Goal: Use online tool/utility: Utilize a website feature to perform a specific function

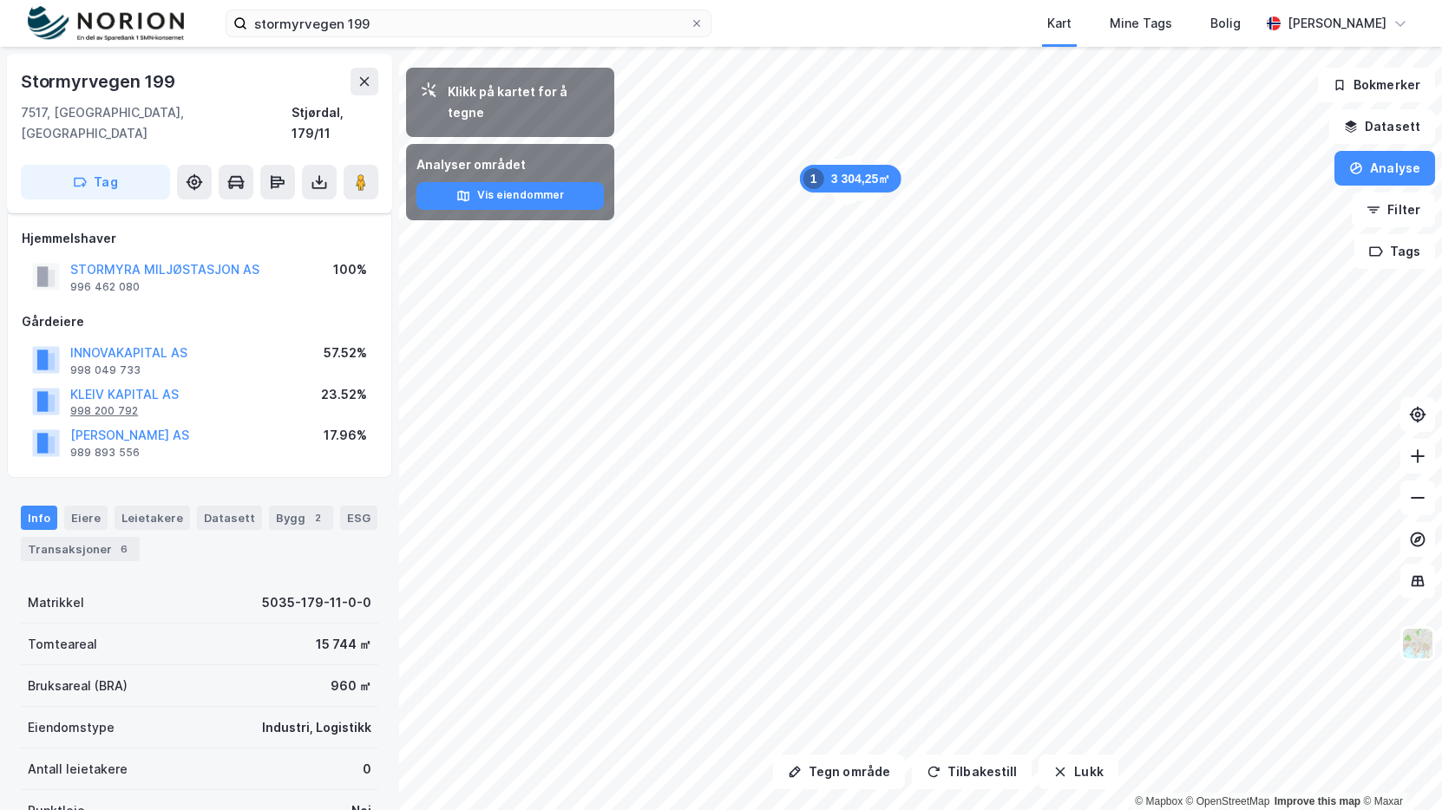
scroll to position [87, 0]
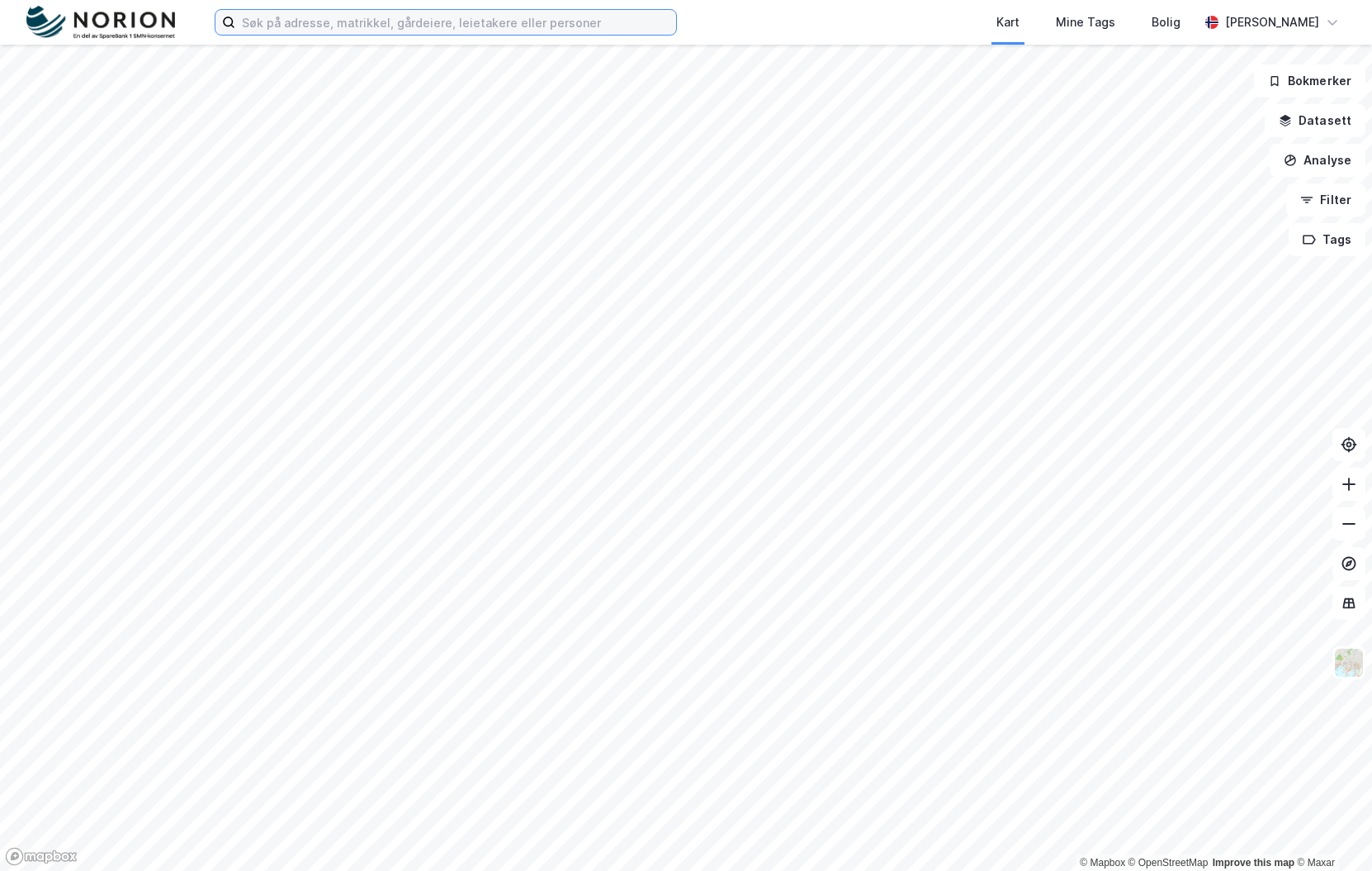
click at [299, 32] on input at bounding box center [455, 22] width 441 height 25
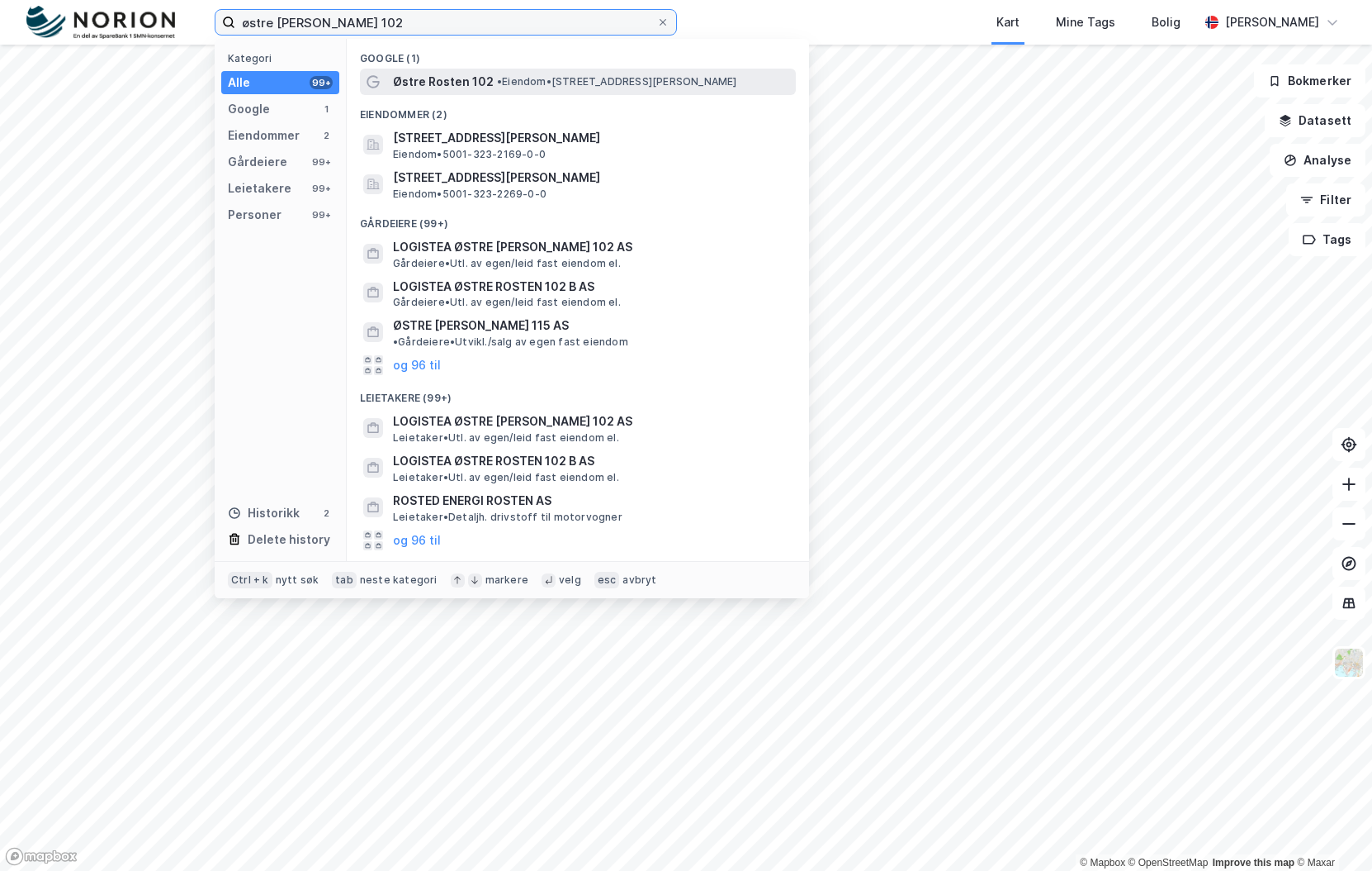
type input "østre [PERSON_NAME] 102"
click at [408, 83] on span "Østre Rosten 102" at bounding box center [443, 81] width 101 height 20
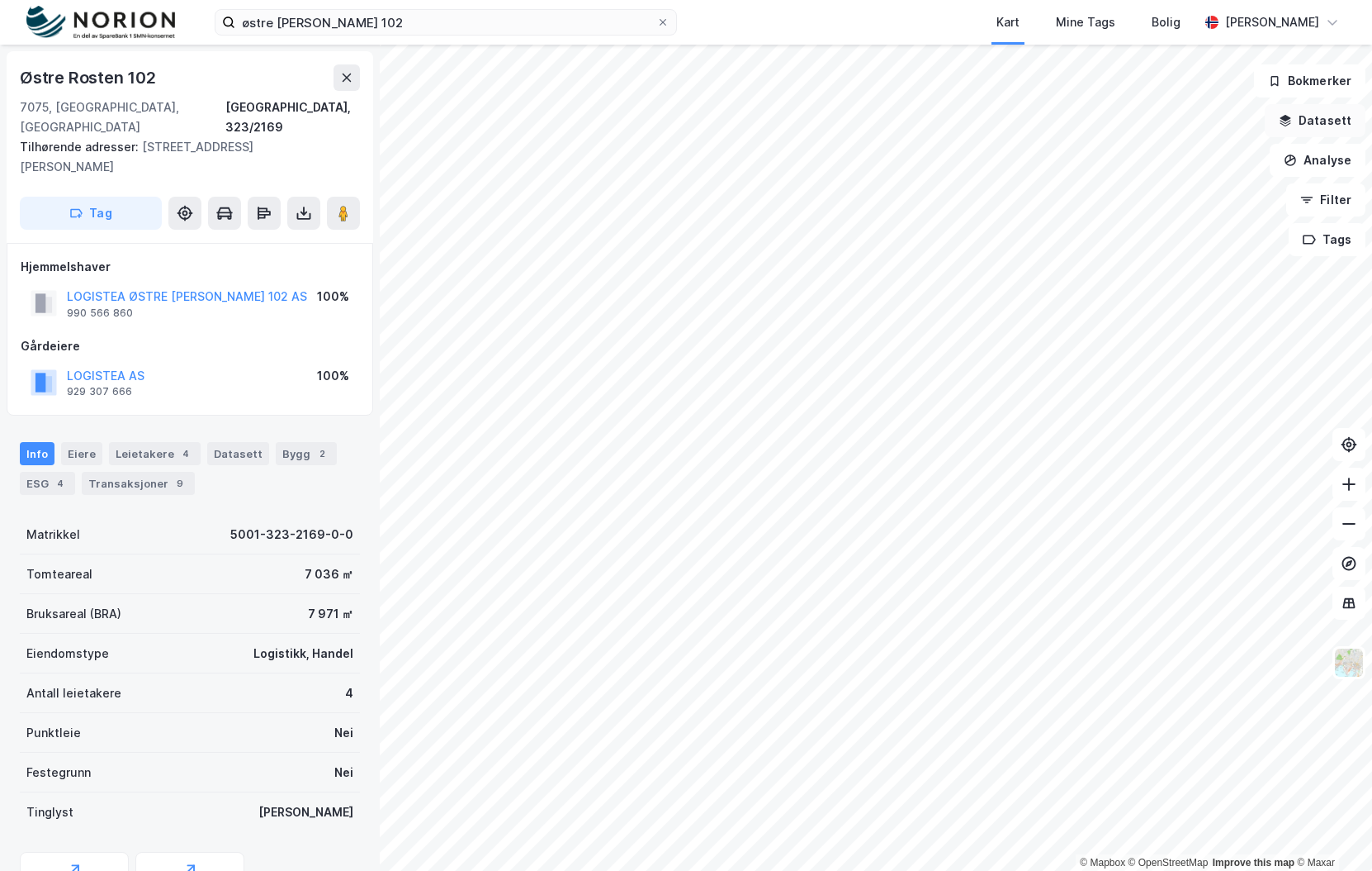
click at [1328, 123] on button "Datasett" at bounding box center [1315, 120] width 101 height 33
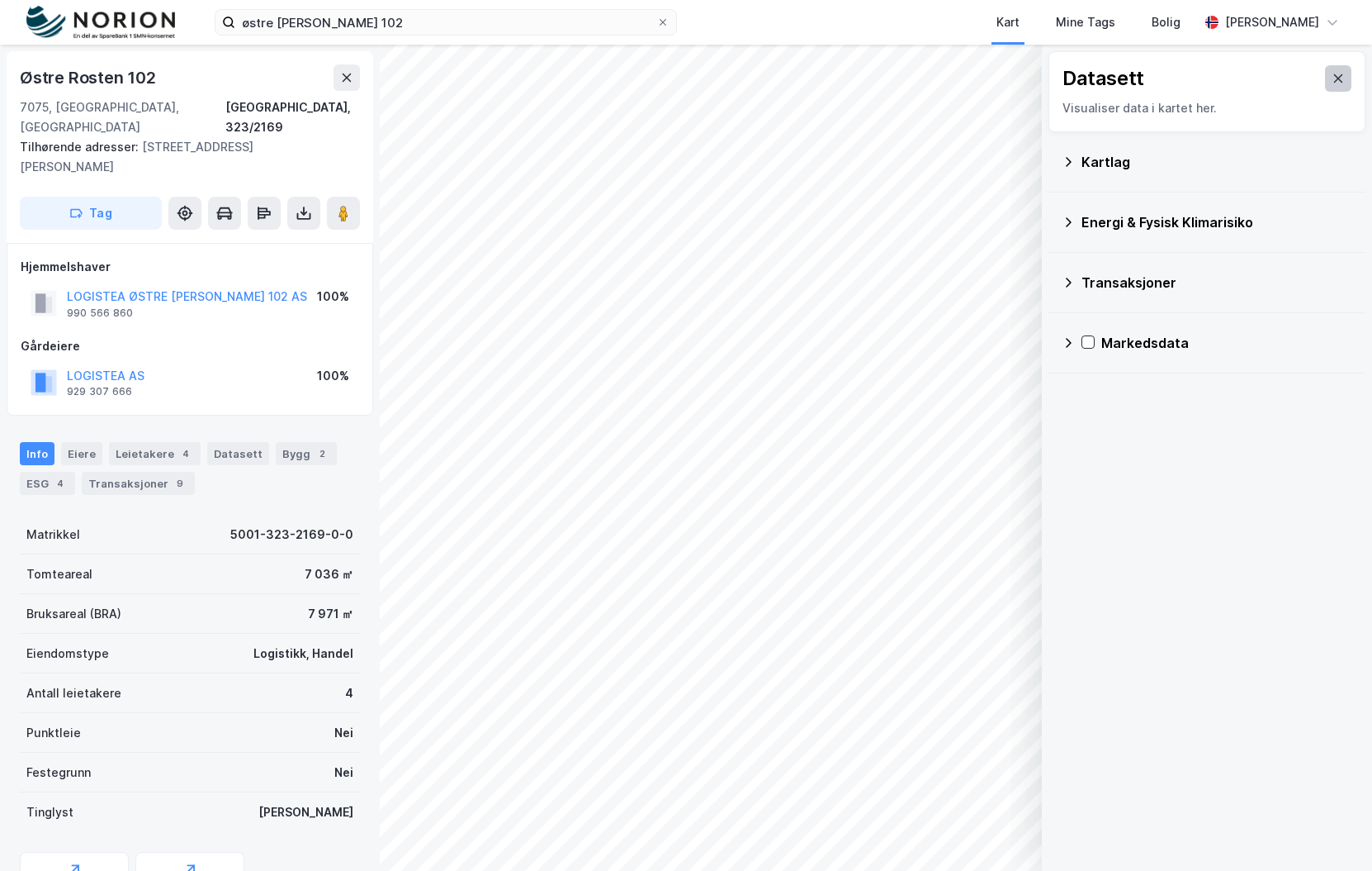
click at [1336, 82] on button at bounding box center [1339, 79] width 27 height 27
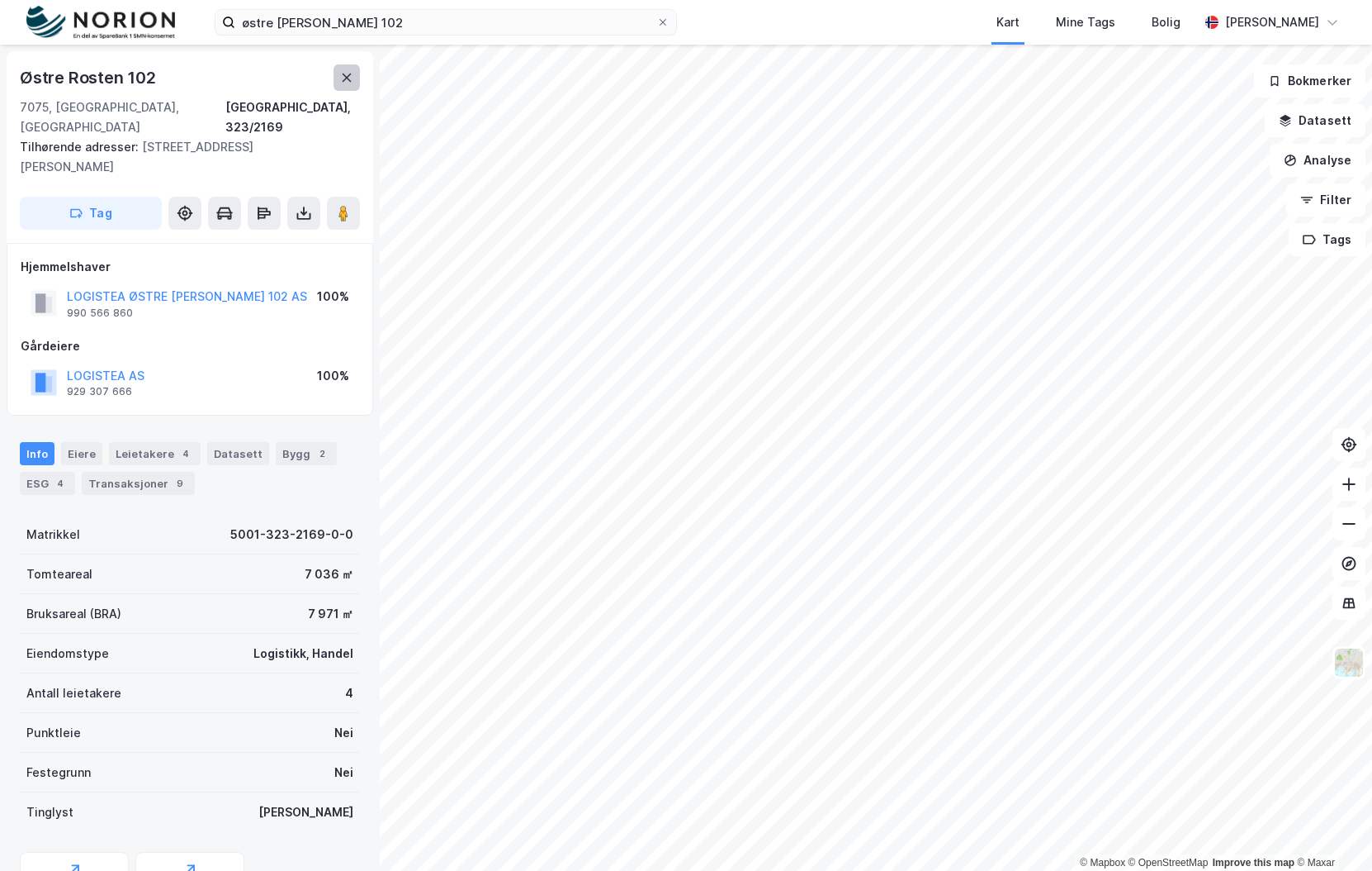
click at [348, 89] on button at bounding box center [347, 78] width 27 height 27
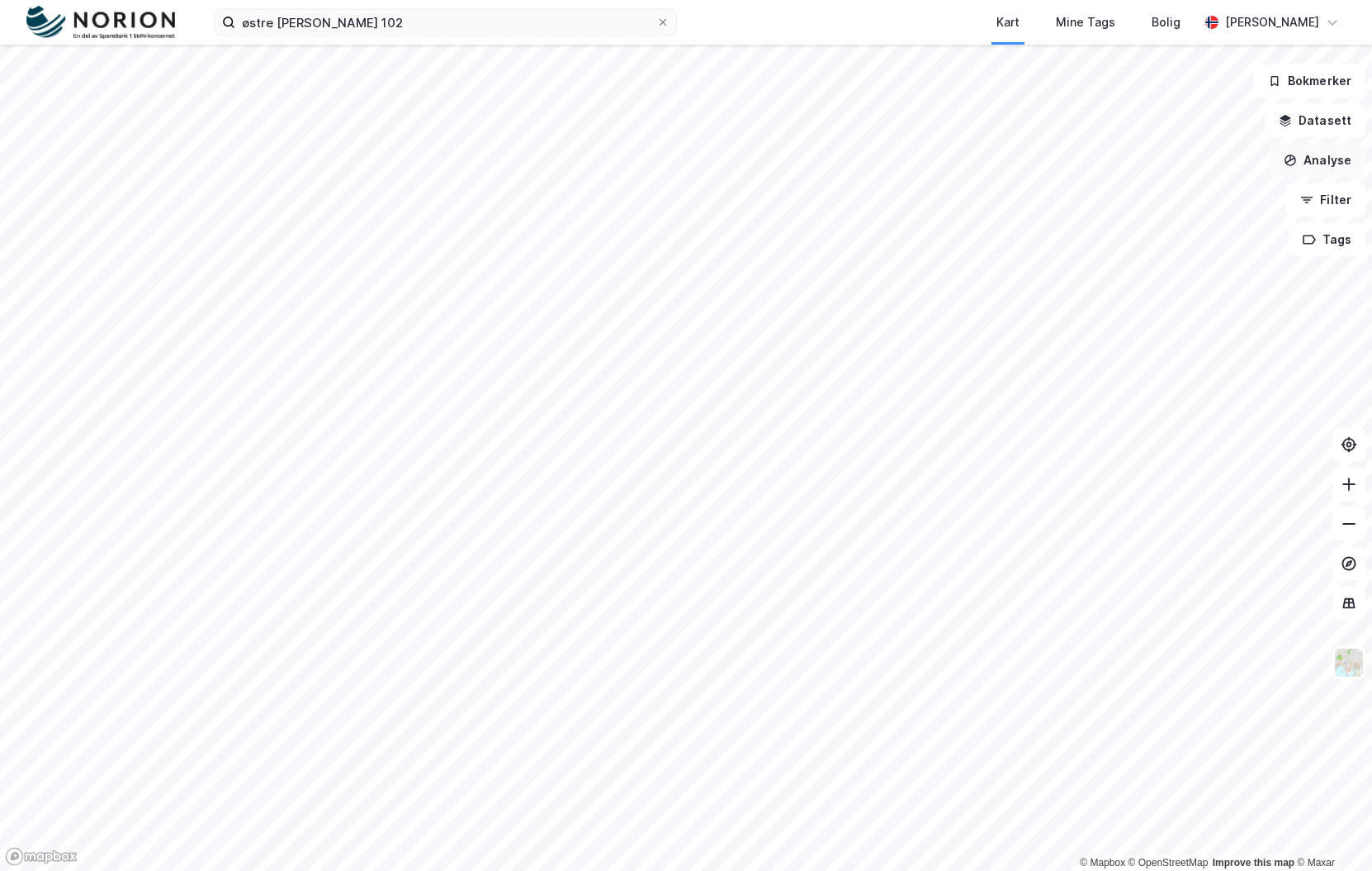
click at [1335, 160] on button "Analyse" at bounding box center [1318, 160] width 96 height 33
click at [1170, 205] on div "Tegn område" at bounding box center [1165, 195] width 190 height 28
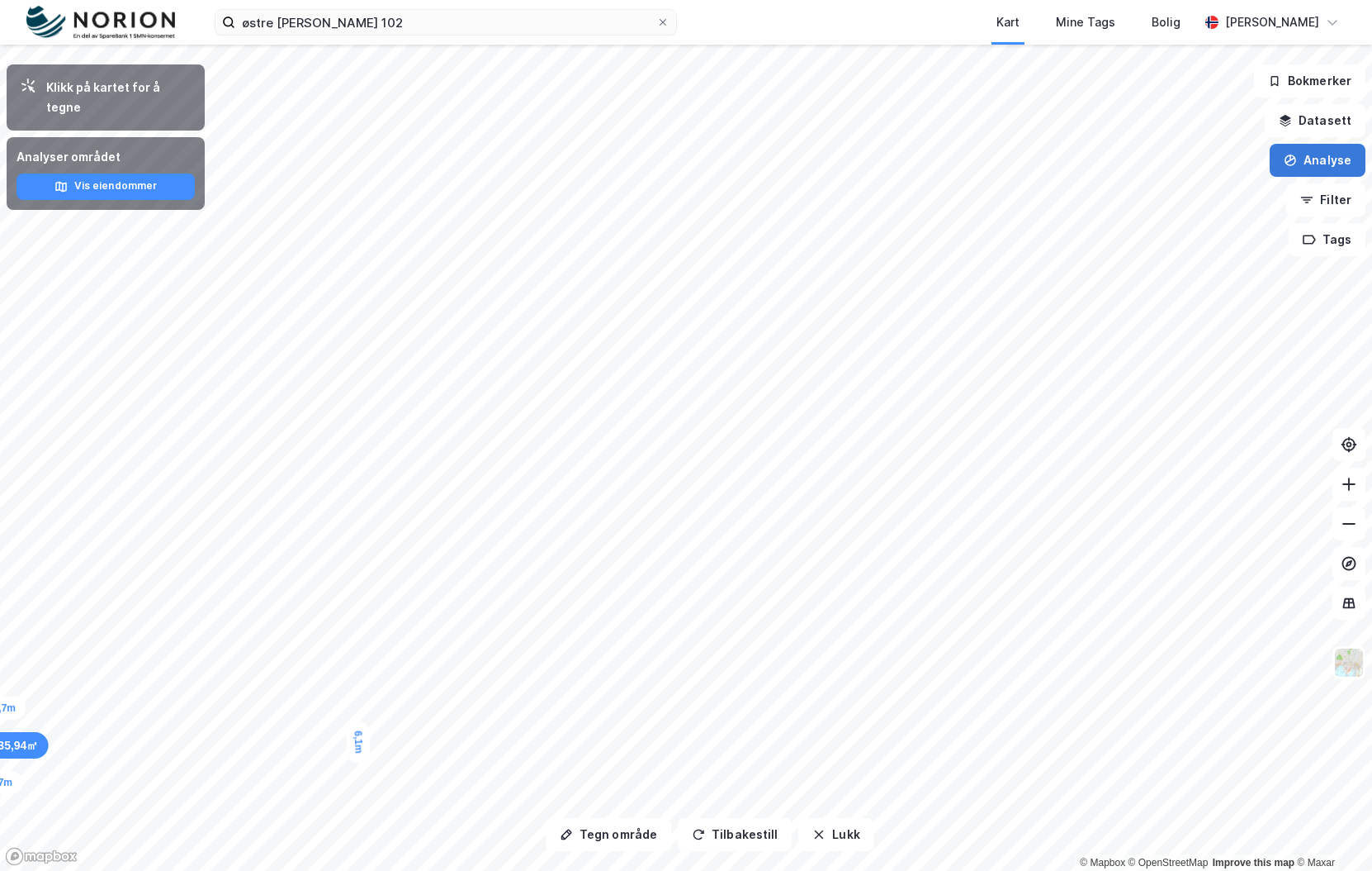
click at [1312, 162] on button "Analyse" at bounding box center [1318, 160] width 96 height 33
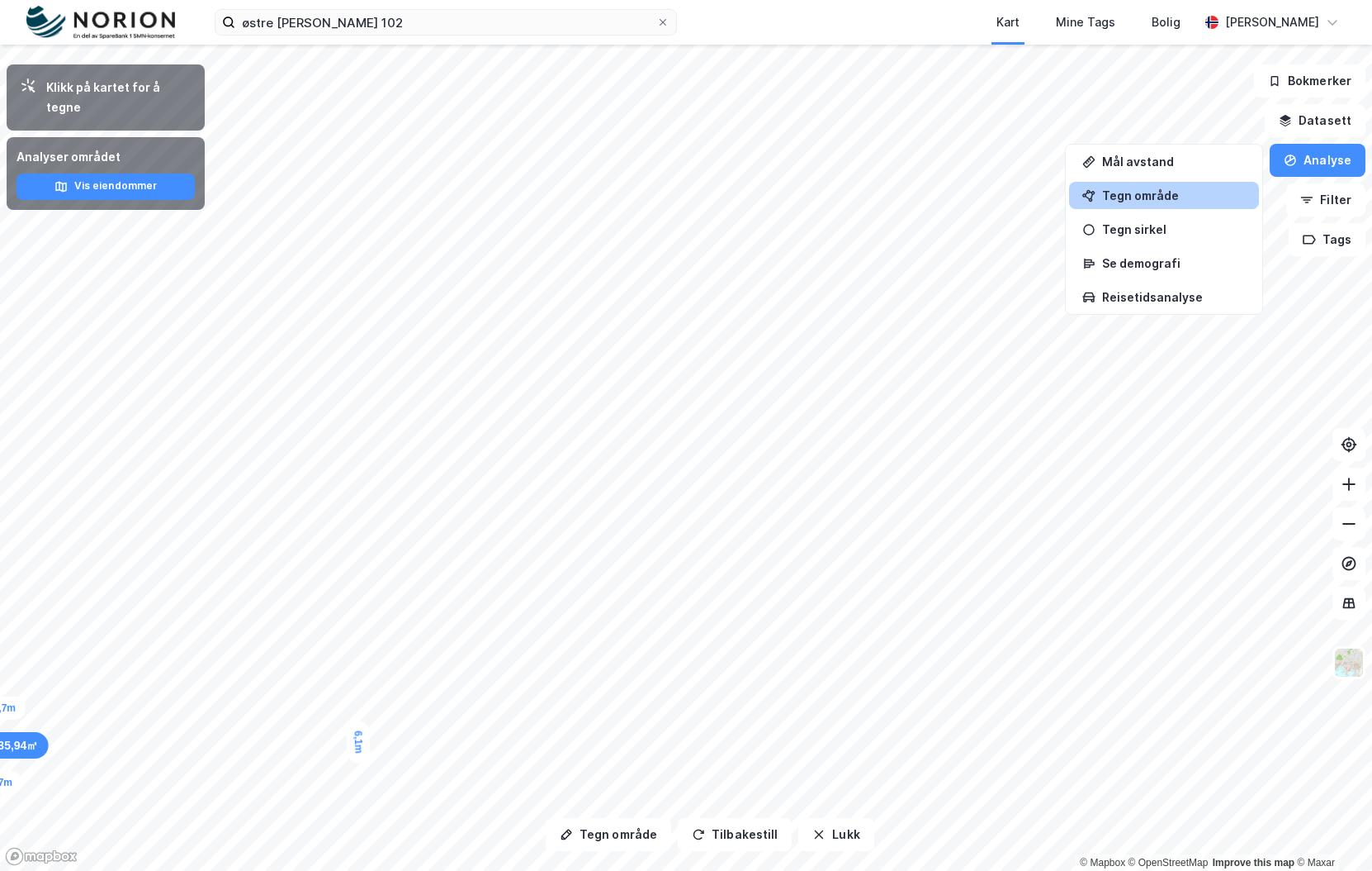
click at [1173, 198] on div "Tegn område" at bounding box center [1173, 195] width 144 height 14
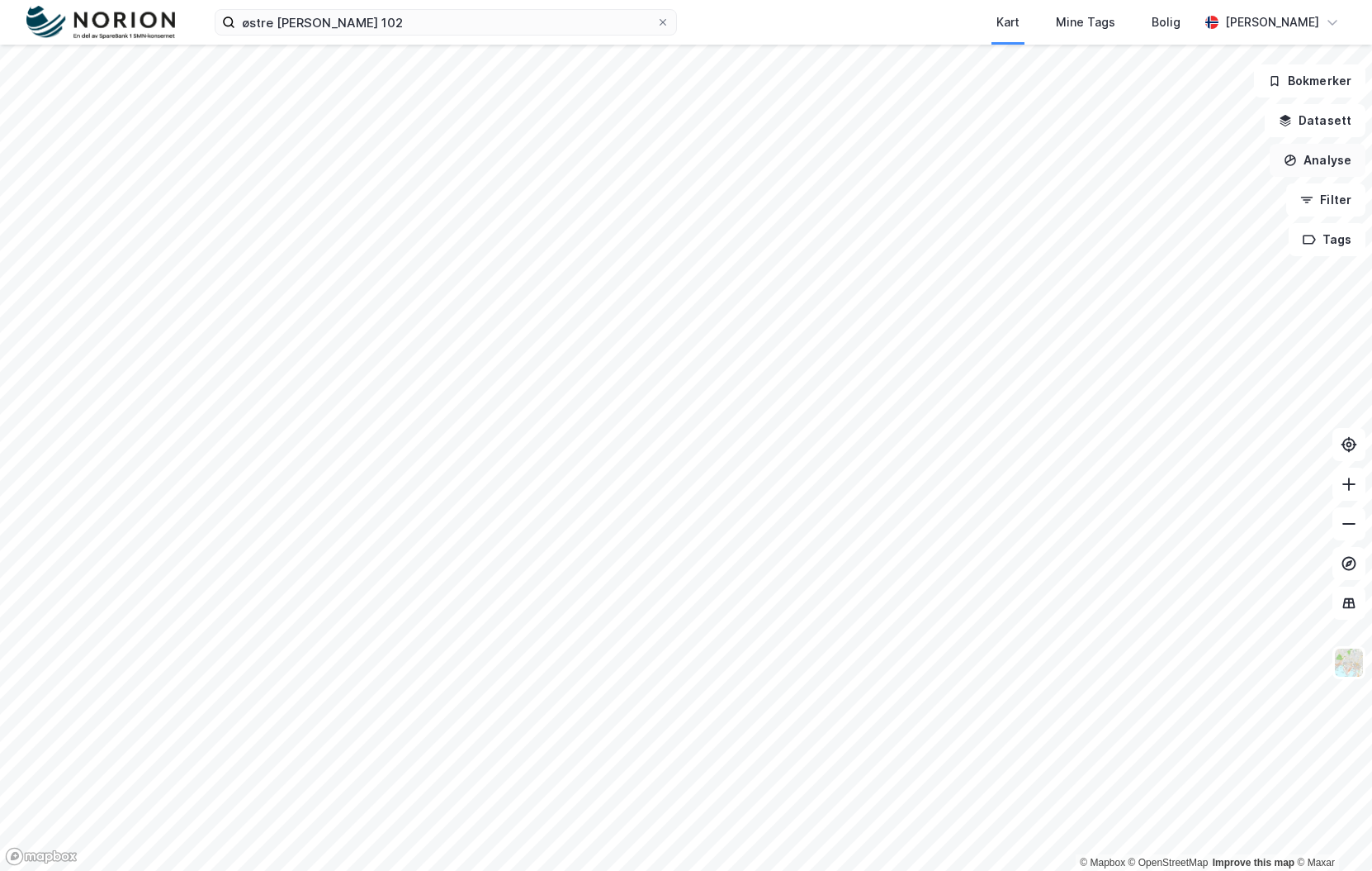
click at [1326, 152] on button "Analyse" at bounding box center [1318, 160] width 96 height 33
click at [1151, 203] on div "Tegn område" at bounding box center [1165, 195] width 190 height 28
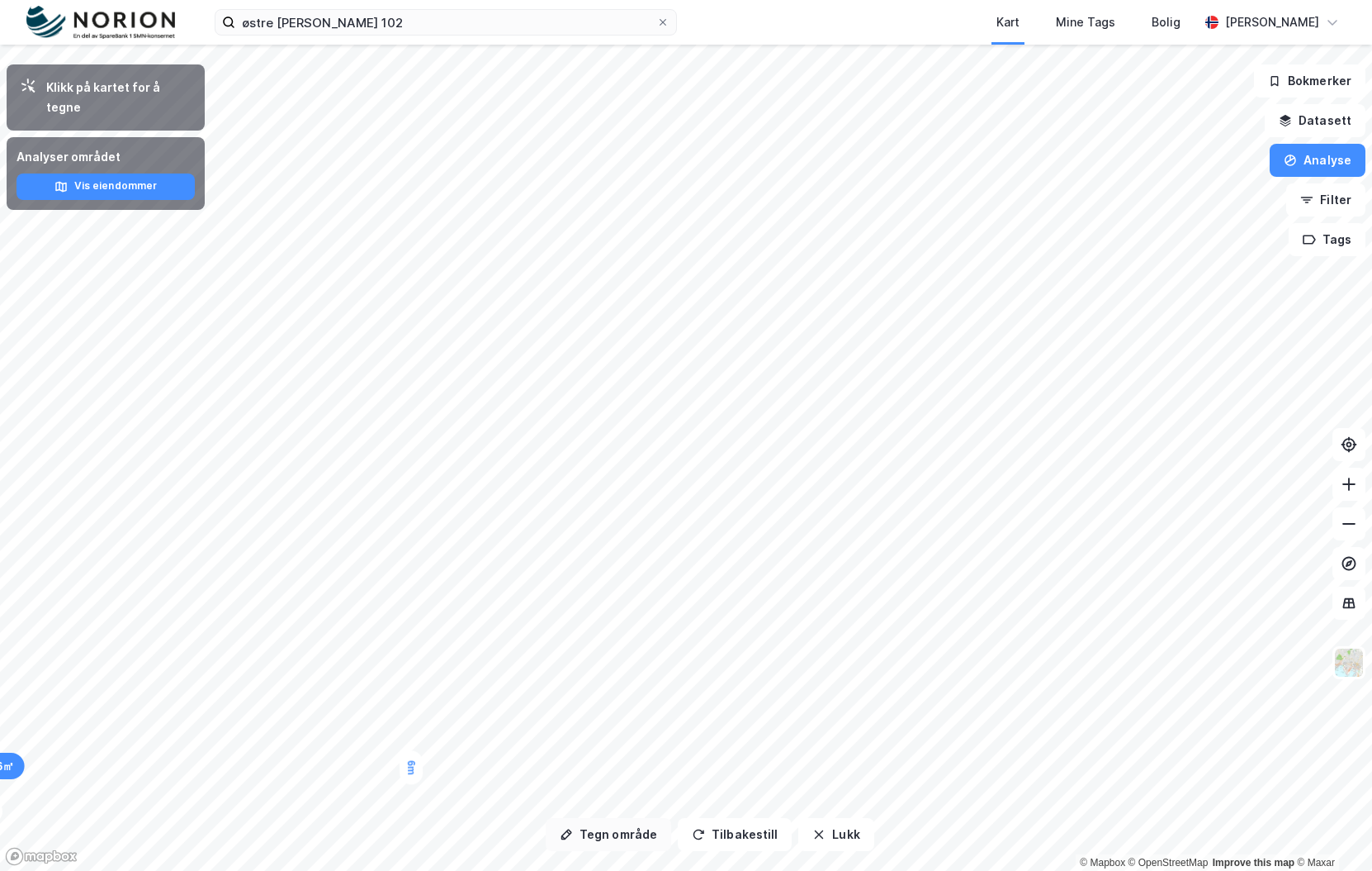
click at [634, 848] on button "Tegn område" at bounding box center [609, 834] width 126 height 33
click at [620, 834] on button "Tegn område" at bounding box center [609, 834] width 126 height 33
click at [608, 830] on button "Tegn område" at bounding box center [609, 834] width 126 height 33
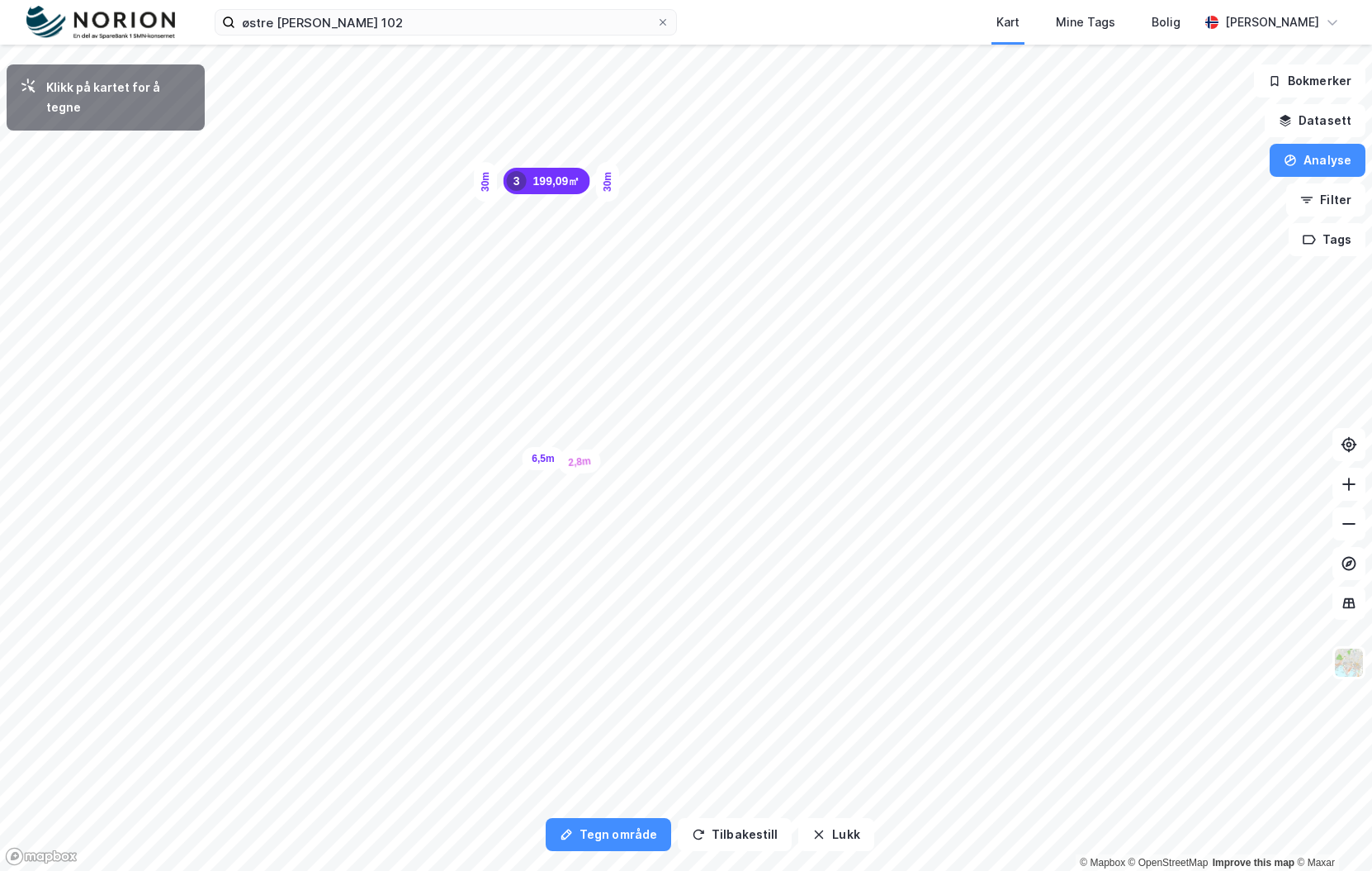
click at [554, 465] on div "6,5m" at bounding box center [542, 458] width 42 height 23
click at [546, 233] on div "6,7m" at bounding box center [542, 231] width 42 height 23
